Goal: Task Accomplishment & Management: Manage account settings

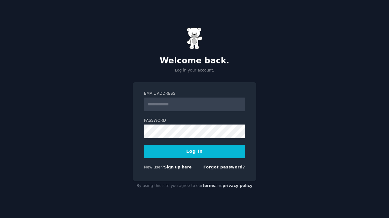
click at [219, 104] on input "Email Address" at bounding box center [194, 105] width 101 height 14
type input "**********"
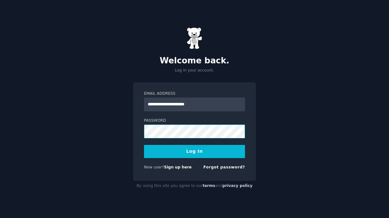
click at [195, 151] on button "Log In" at bounding box center [194, 151] width 101 height 13
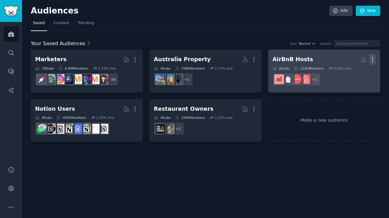
click at [375, 58] on icon "button" at bounding box center [372, 59] width 7 height 7
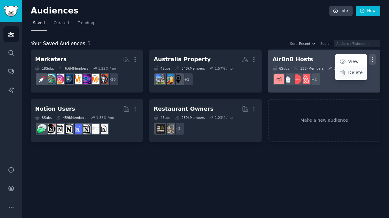
click at [348, 75] on div "Delete" at bounding box center [351, 72] width 30 height 13
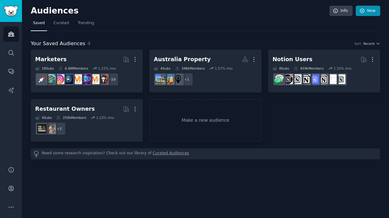
click at [375, 14] on link "New" at bounding box center [368, 11] width 24 height 11
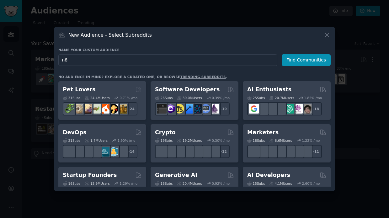
type input "n8n"
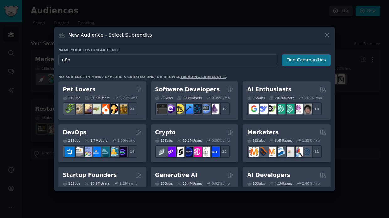
click at [306, 60] on button "Find Communities" at bounding box center [306, 60] width 49 height 12
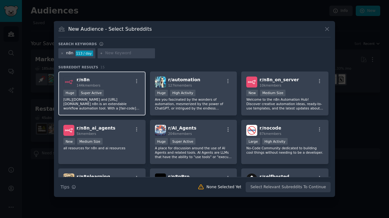
click at [130, 86] on div "r/ n8n 144k members" at bounding box center [101, 82] width 77 height 11
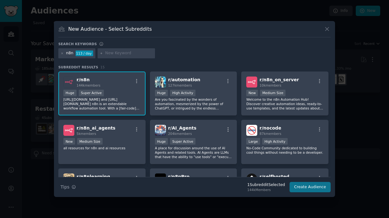
click at [307, 189] on button "Create Audience" at bounding box center [310, 187] width 41 height 11
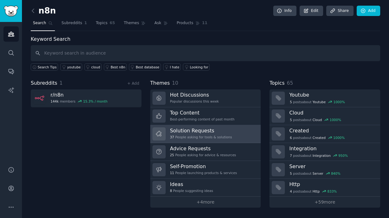
click at [182, 131] on h3 "Solution Requests" at bounding box center [201, 130] width 62 height 7
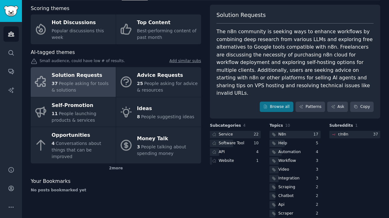
scroll to position [30, 0]
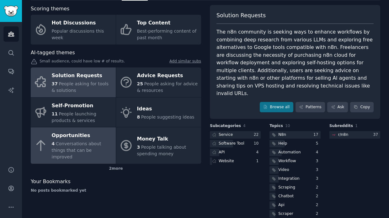
click at [64, 144] on span "Conversations about things that can be improved" at bounding box center [77, 150] width 50 height 18
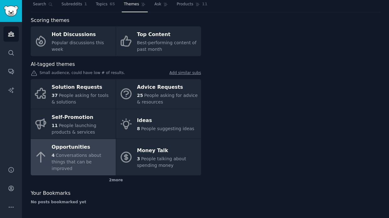
scroll to position [11, 0]
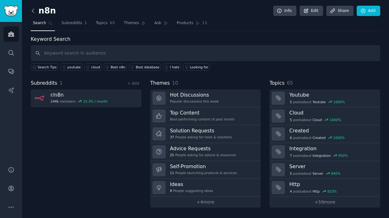
click at [34, 13] on icon at bounding box center [33, 11] width 2 height 4
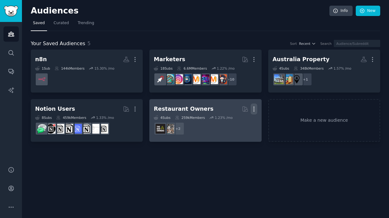
click at [254, 109] on icon "button" at bounding box center [254, 109] width 7 height 7
click at [241, 125] on p "Delete" at bounding box center [237, 122] width 14 height 7
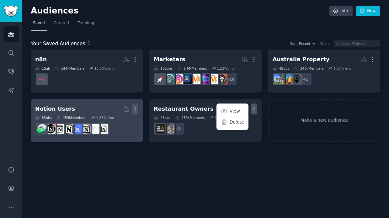
click at [133, 108] on icon "button" at bounding box center [135, 109] width 7 height 7
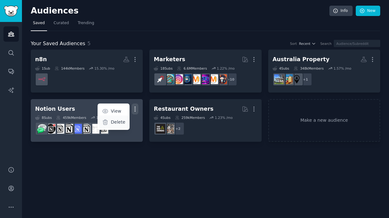
click at [120, 122] on p "Delete" at bounding box center [118, 122] width 14 height 7
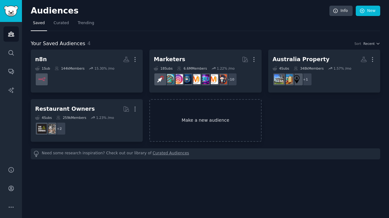
click at [206, 123] on link "Make a new audience" at bounding box center [205, 120] width 112 height 43
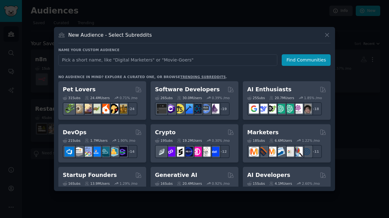
click at [131, 63] on input "text" at bounding box center [167, 60] width 219 height 12
type input "selfhosted"
click at [307, 60] on button "Find Communities" at bounding box center [306, 60] width 49 height 12
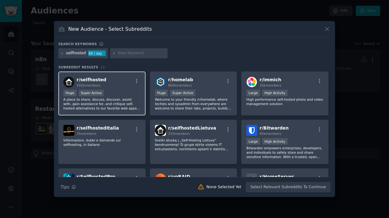
click at [126, 85] on div "r/ selfhosted 592k members" at bounding box center [101, 82] width 77 height 11
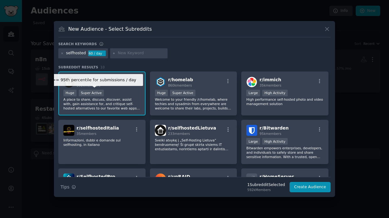
click at [103, 96] on div "Super Active" at bounding box center [91, 93] width 25 height 7
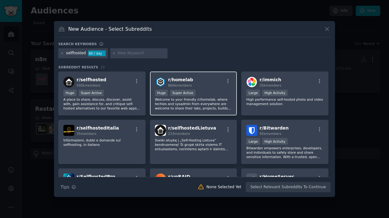
click at [184, 102] on p "Welcome to your friendly /r/homelab, where techies and sysadmin from everywhere…" at bounding box center [193, 103] width 77 height 13
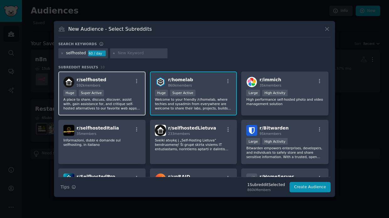
click at [125, 98] on p "A place to share, discuss, discover, assist with, gain assistance for, and crit…" at bounding box center [101, 103] width 77 height 13
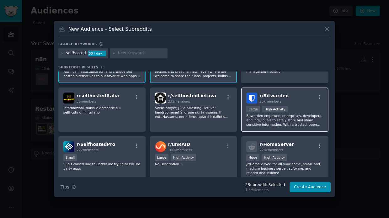
scroll to position [33, 0]
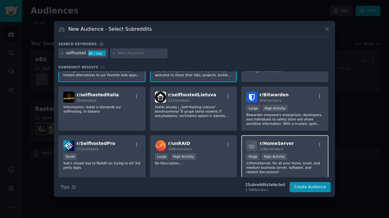
click at [273, 172] on p "/r/HomeServer: for all your home, small, and medium business server, software, …" at bounding box center [284, 167] width 77 height 13
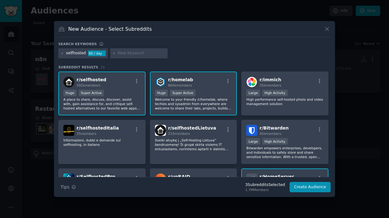
scroll to position [0, 0]
click at [313, 187] on button "Create Audience" at bounding box center [310, 187] width 41 height 11
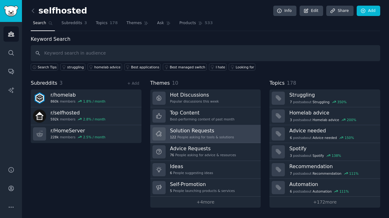
click at [223, 132] on h3 "Solution Requests" at bounding box center [202, 130] width 64 height 7
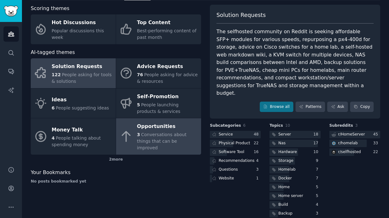
scroll to position [30, 0]
click at [158, 130] on div "Opportunities" at bounding box center [167, 127] width 61 height 10
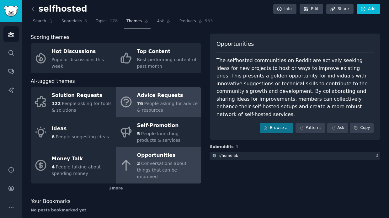
click at [144, 107] on span "People asking for advice & resources" at bounding box center [167, 107] width 61 height 12
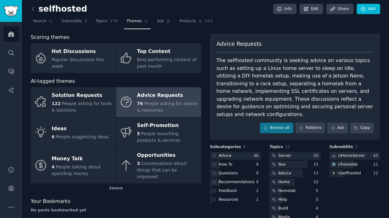
click at [38, 12] on link at bounding box center [35, 9] width 8 height 10
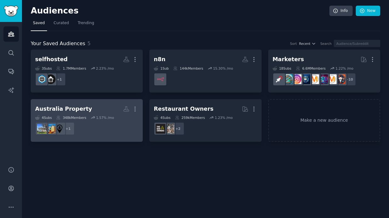
click at [111, 128] on dd "+ 1" at bounding box center [86, 129] width 103 height 18
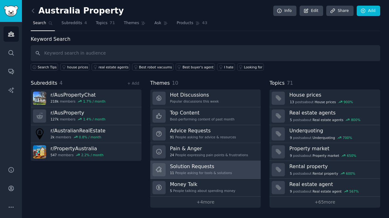
click at [245, 169] on link "Solution Requests 11 People asking for tools & solutions" at bounding box center [205, 170] width 111 height 18
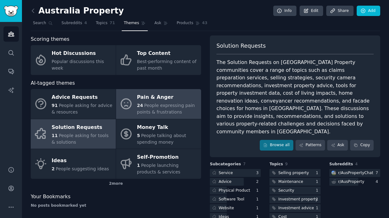
click at [151, 109] on span "People expressing pain points & frustrations" at bounding box center [166, 109] width 58 height 12
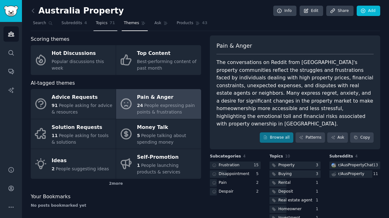
click at [97, 23] on span "Topics" at bounding box center [102, 23] width 12 height 6
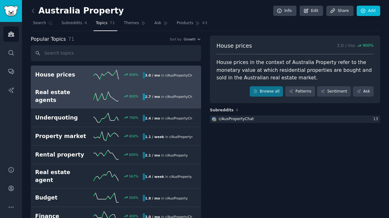
click at [88, 99] on link "Real estate agents 800 % 2.7 / mo in r/ AusPropertyChat" at bounding box center [116, 96] width 170 height 24
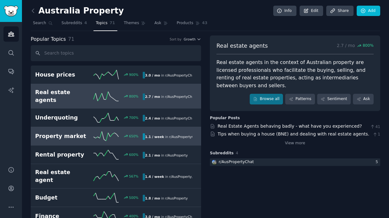
click at [152, 133] on div "1.1 / week in r/ AusPropertyChat" at bounding box center [168, 136] width 50 height 7
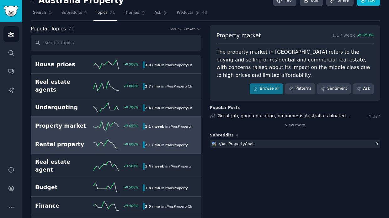
scroll to position [13, 0]
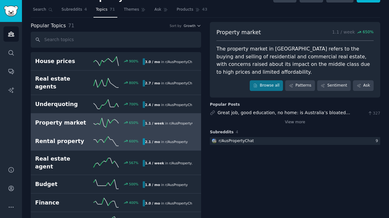
click at [151, 138] on div "2.1 / mo in r/ AusProperty" at bounding box center [166, 141] width 47 height 7
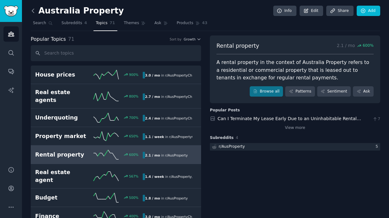
click at [36, 10] on icon at bounding box center [33, 11] width 7 height 7
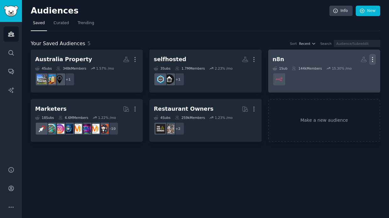
click at [374, 60] on icon "button" at bounding box center [372, 59] width 7 height 7
click at [319, 60] on h2 "n8n More View Delete" at bounding box center [324, 59] width 103 height 11
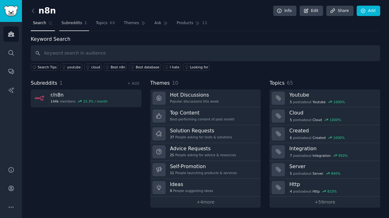
click at [71, 23] on span "Subreddits" at bounding box center [72, 23] width 21 height 6
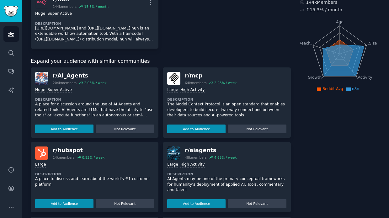
scroll to position [54, 0]
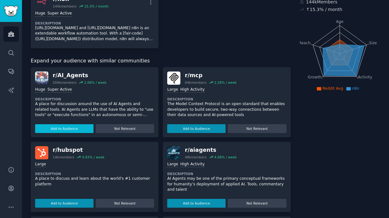
click at [78, 126] on button "Add to Audience" at bounding box center [64, 128] width 58 height 9
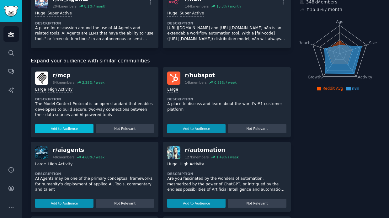
click at [72, 127] on button "Add to Audience" at bounding box center [64, 128] width 58 height 9
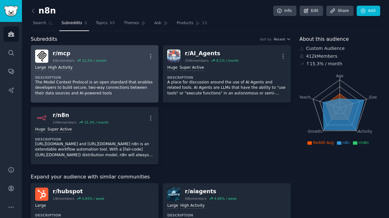
scroll to position [0, 0]
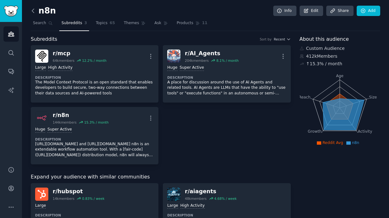
click at [35, 10] on icon at bounding box center [33, 11] width 7 height 7
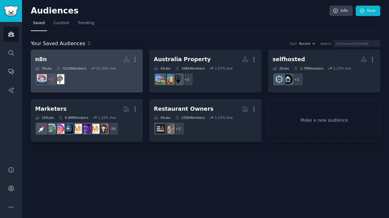
click at [103, 78] on dd at bounding box center [86, 80] width 103 height 18
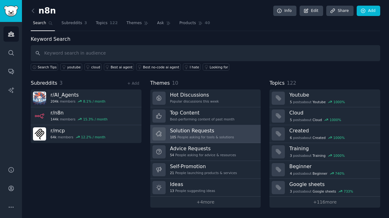
click at [216, 137] on div "105 People asking for tools & solutions" at bounding box center [202, 137] width 64 height 4
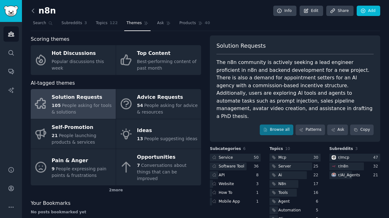
click at [35, 11] on icon at bounding box center [33, 11] width 7 height 7
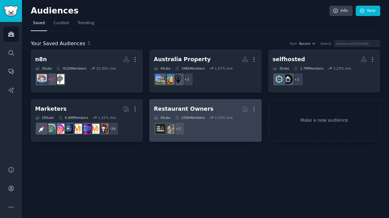
click at [180, 113] on h2 "Restaurant Owners More" at bounding box center [205, 109] width 103 height 11
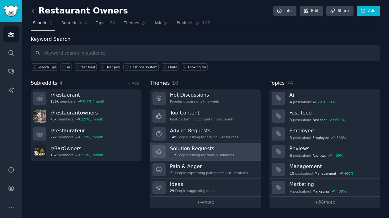
click at [209, 153] on div "117 People asking for tools & solutions" at bounding box center [202, 155] width 64 height 4
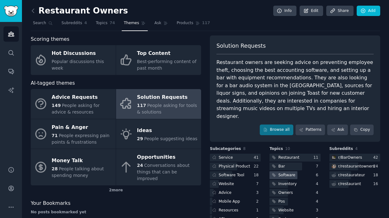
click at [283, 173] on div "Software" at bounding box center [286, 176] width 17 height 6
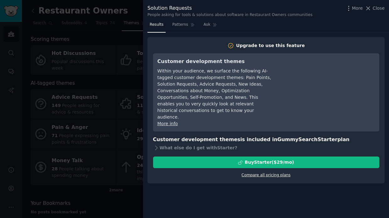
click at [250, 173] on link "Compare all pricing plans" at bounding box center [266, 175] width 49 height 4
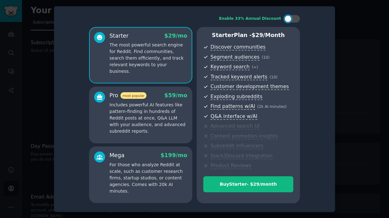
click at [353, 88] on div at bounding box center [194, 109] width 389 height 218
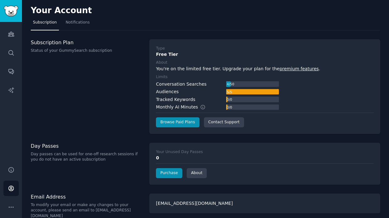
click at [9, 7] on img "Sidebar" at bounding box center [11, 11] width 14 height 11
